Goal: Book appointment/travel/reservation

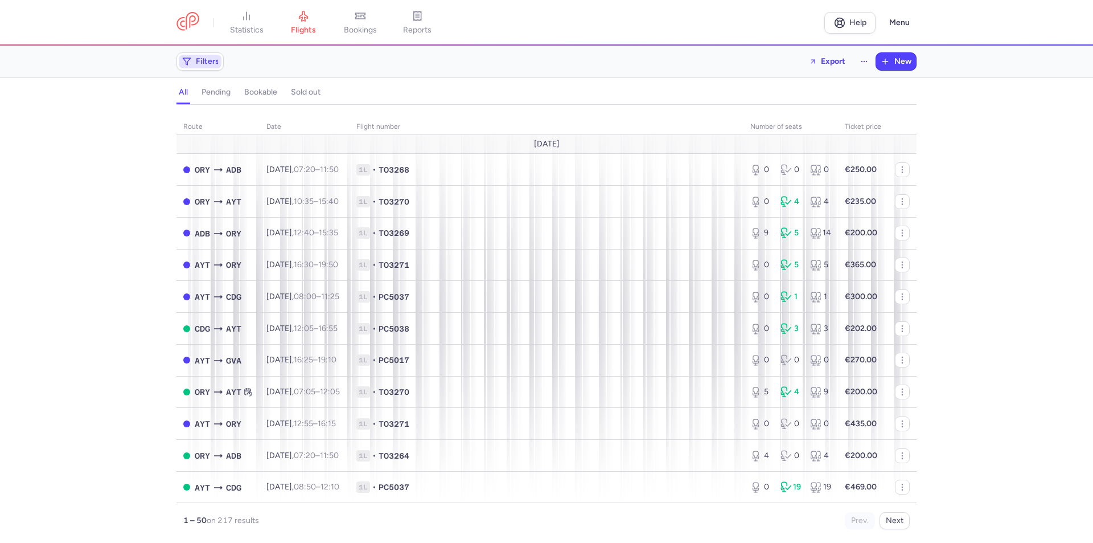
drag, startPoint x: 202, startPoint y: 65, endPoint x: 235, endPoint y: 70, distance: 33.4
click at [203, 64] on span "Filters" at bounding box center [207, 61] width 23 height 9
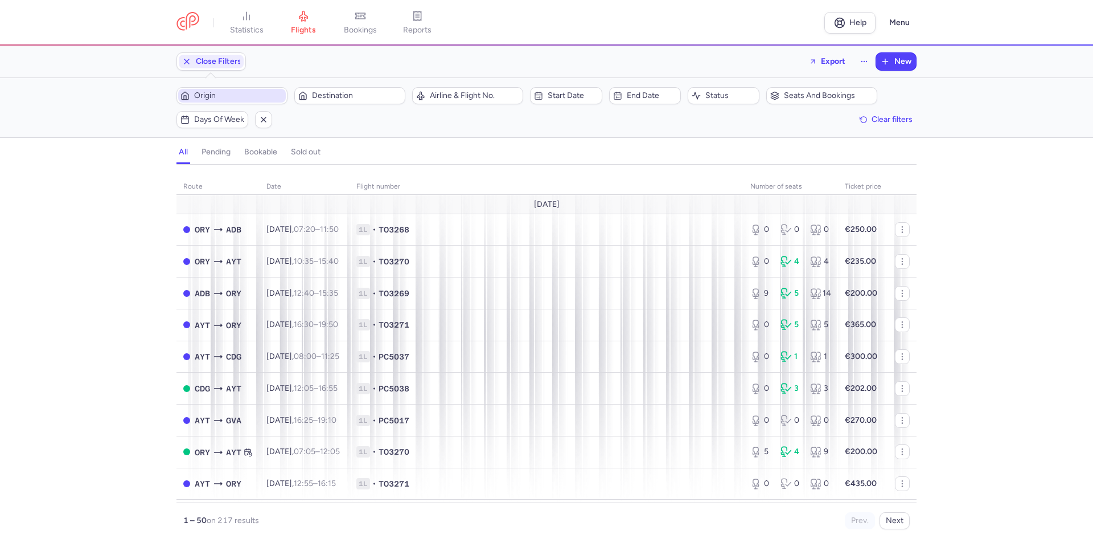
click at [253, 96] on span "Origin" at bounding box center [238, 95] width 89 height 9
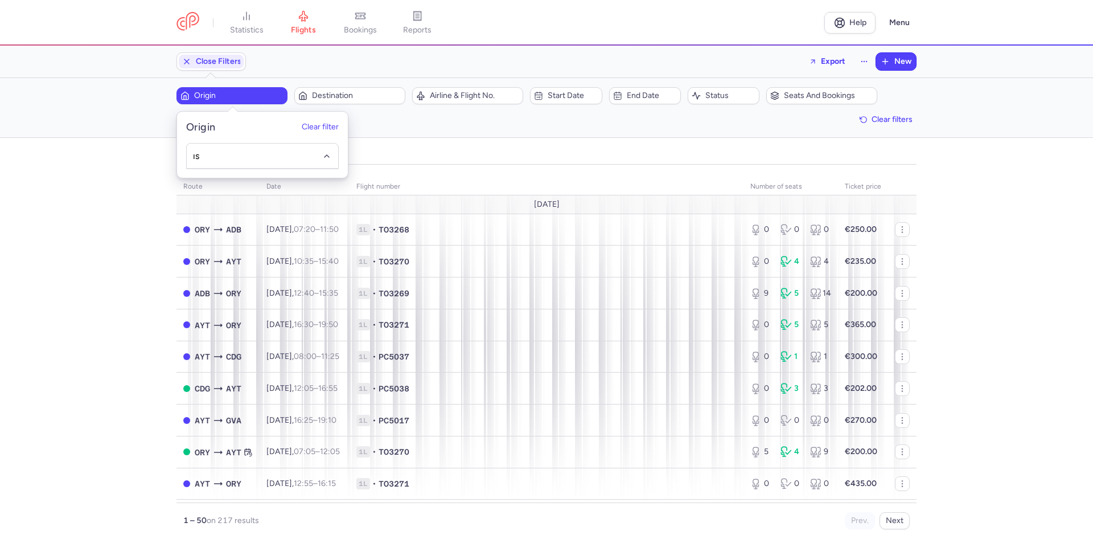
type input "ıst"
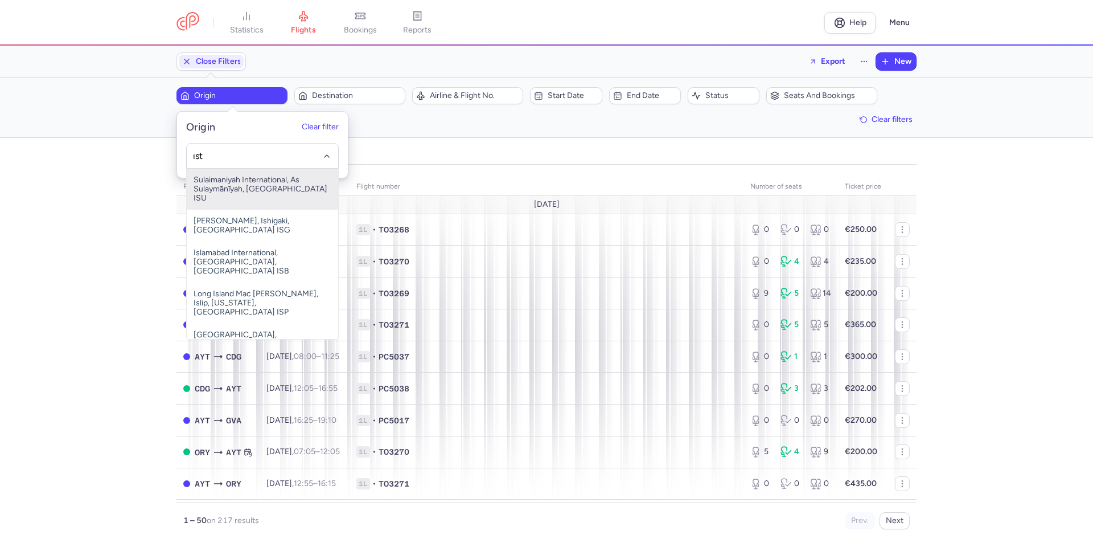
drag, startPoint x: 221, startPoint y: 156, endPoint x: 149, endPoint y: 150, distance: 72.0
click at [149, 0] on body "statistics flights bookings reports Help Menu Close Filters Export New Filters …" at bounding box center [546, 0] width 1093 height 0
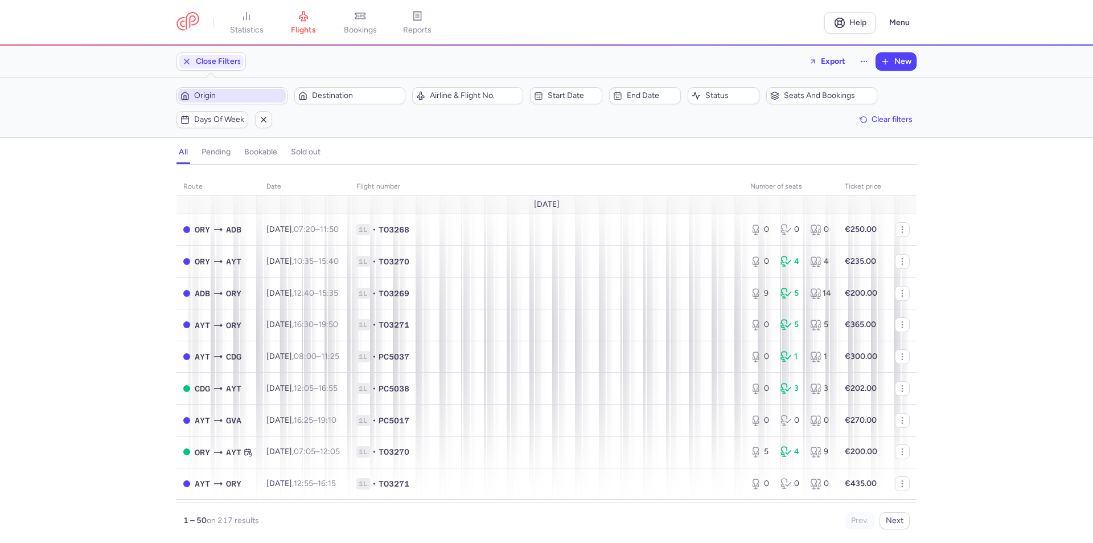
click at [216, 98] on span "Origin" at bounding box center [238, 95] width 89 height 9
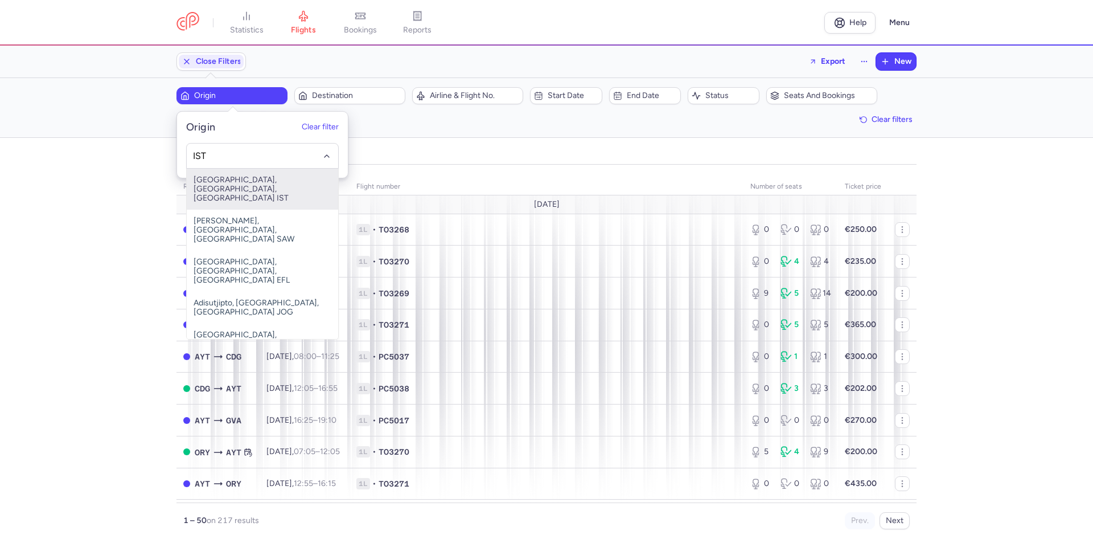
click at [251, 181] on span "[GEOGRAPHIC_DATA], [GEOGRAPHIC_DATA], [GEOGRAPHIC_DATA] IST" at bounding box center [262, 189] width 151 height 41
type input "IST"
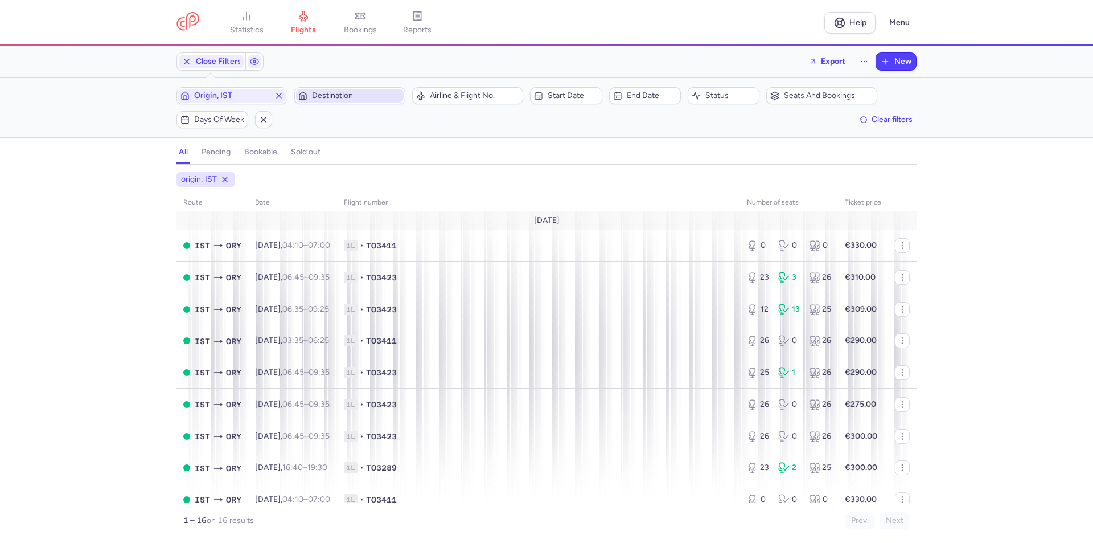
click at [345, 96] on span "Destination" at bounding box center [356, 95] width 89 height 9
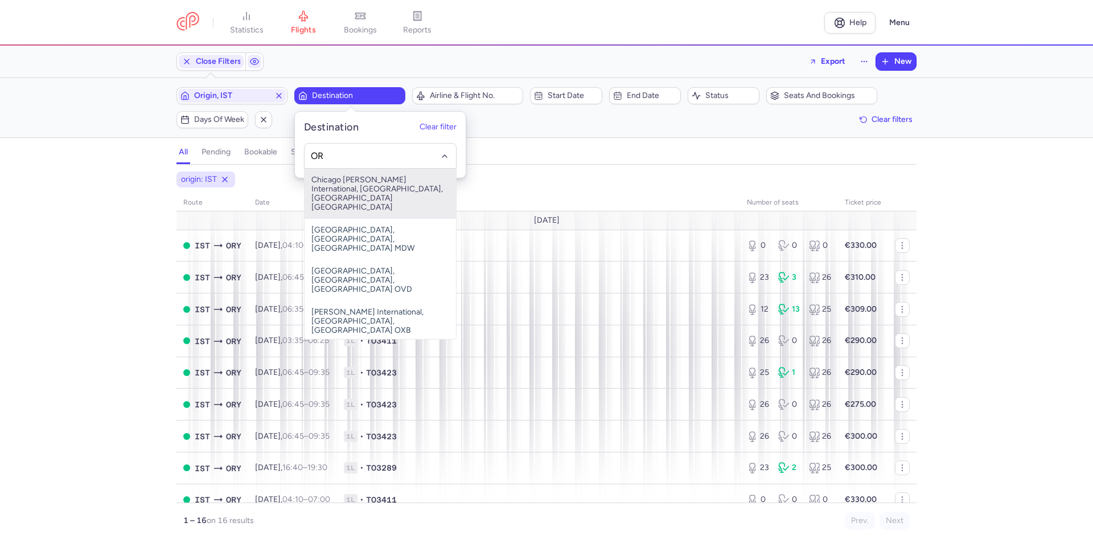
type input "ORY"
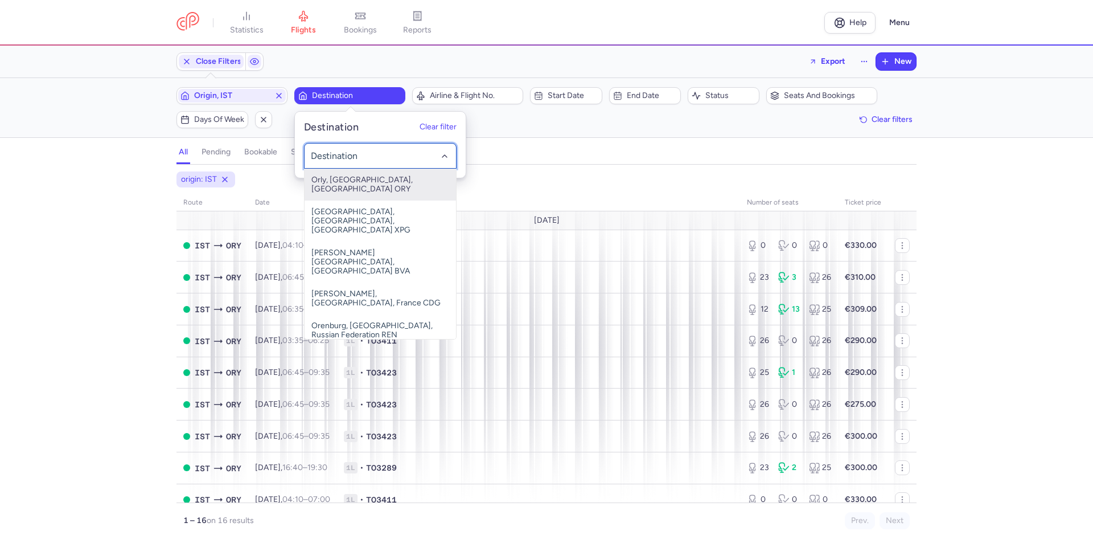
click at [346, 178] on span "Orly, [GEOGRAPHIC_DATA], [GEOGRAPHIC_DATA] ORY" at bounding box center [380, 185] width 151 height 32
